Goal: Information Seeking & Learning: Check status

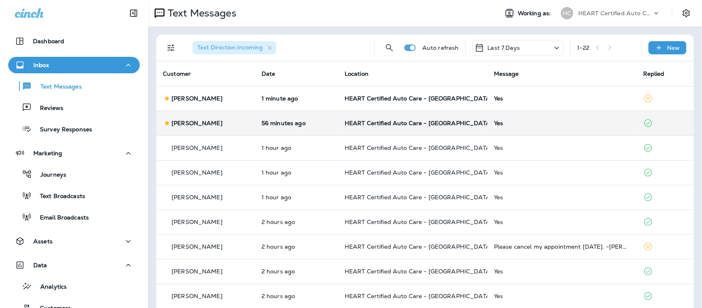
click at [496, 120] on div "Yes" at bounding box center [562, 123] width 136 height 7
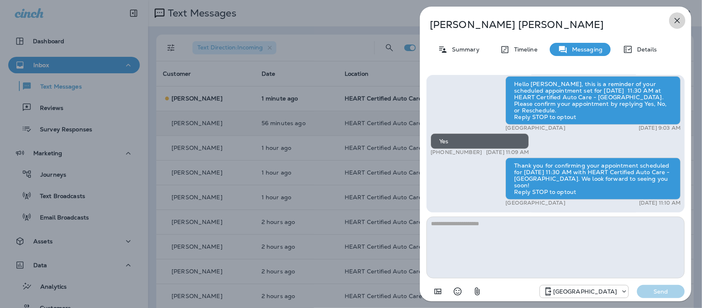
click at [677, 17] on icon "button" at bounding box center [677, 21] width 10 height 10
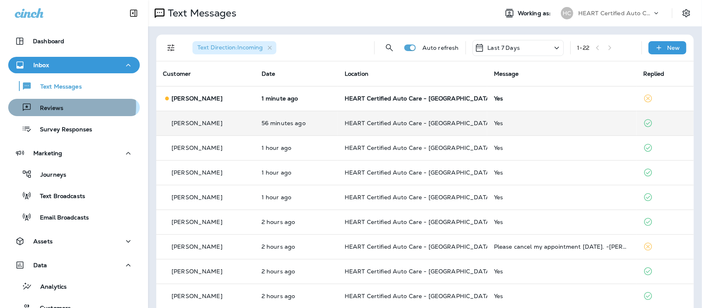
click at [54, 106] on p "Reviews" at bounding box center [48, 108] width 32 height 8
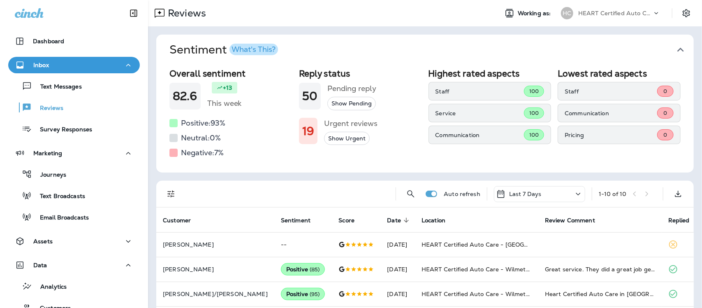
click at [674, 49] on icon "button" at bounding box center [680, 49] width 13 height 13
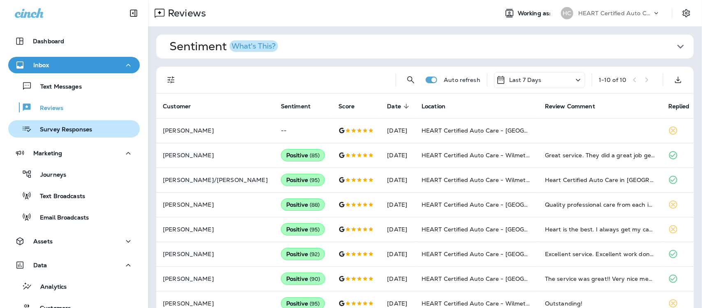
click at [65, 127] on p "Survey Responses" at bounding box center [62, 130] width 60 height 8
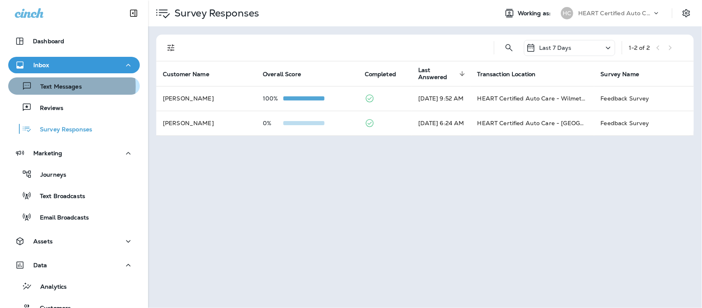
click at [48, 86] on p "Text Messages" at bounding box center [57, 87] width 50 height 8
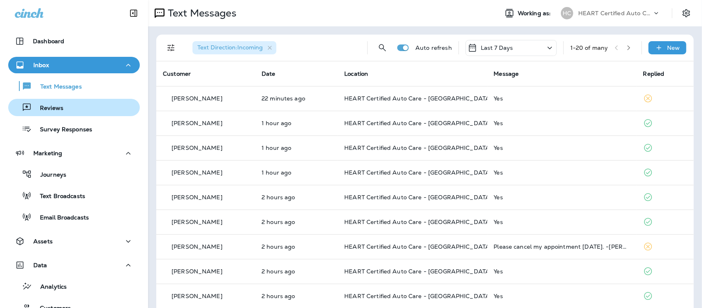
click at [55, 107] on p "Reviews" at bounding box center [48, 108] width 32 height 8
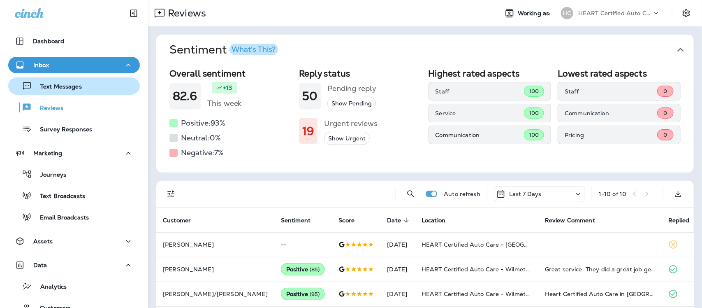
click at [62, 90] on p "Text Messages" at bounding box center [57, 87] width 50 height 8
